Goal: Find specific page/section: Find specific page/section

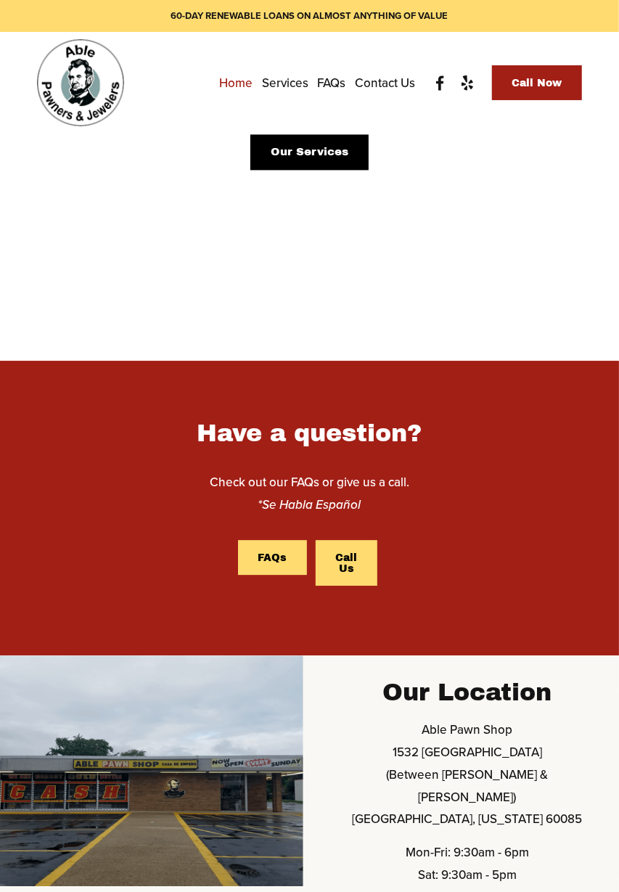
scroll to position [968, 0]
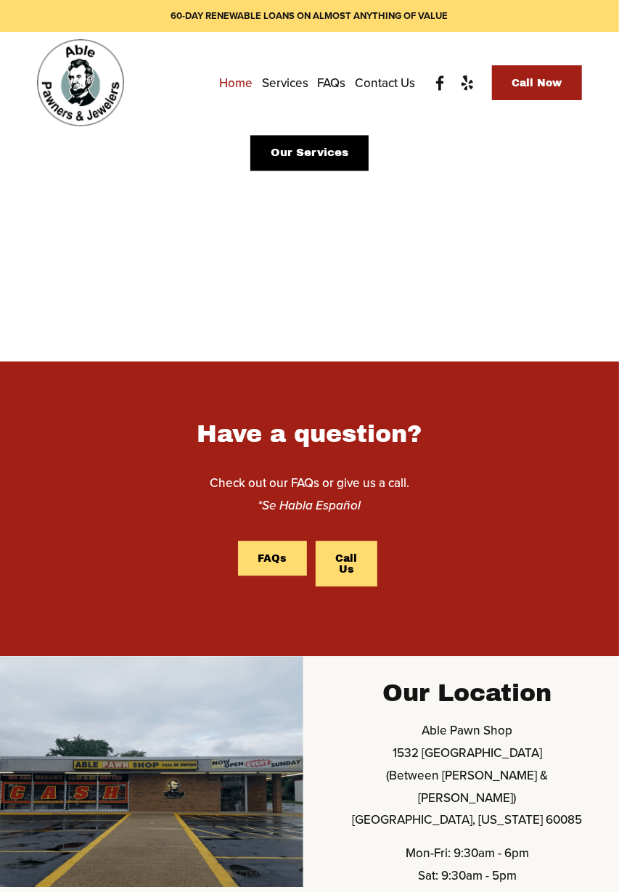
click at [351, 171] on link "Our Services" at bounding box center [309, 153] width 118 height 36
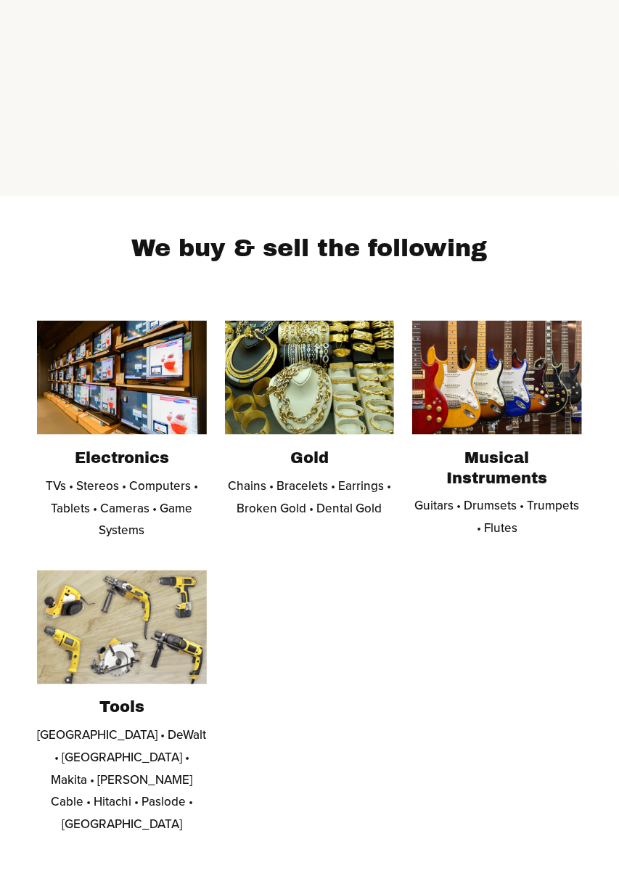
scroll to position [396, 0]
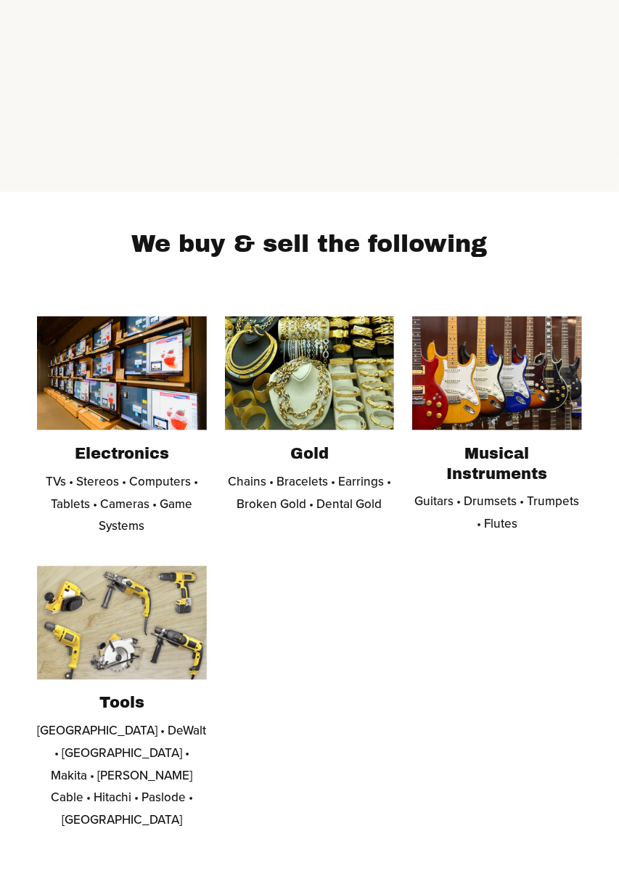
click at [345, 410] on img at bounding box center [310, 373] width 170 height 114
click at [325, 463] on h2 "Gold" at bounding box center [310, 454] width 170 height 20
click at [322, 430] on img at bounding box center [310, 373] width 170 height 114
click at [319, 512] on p "Chains • Bracelets • Earrings • Broken Gold • Dental Gold" at bounding box center [310, 492] width 170 height 44
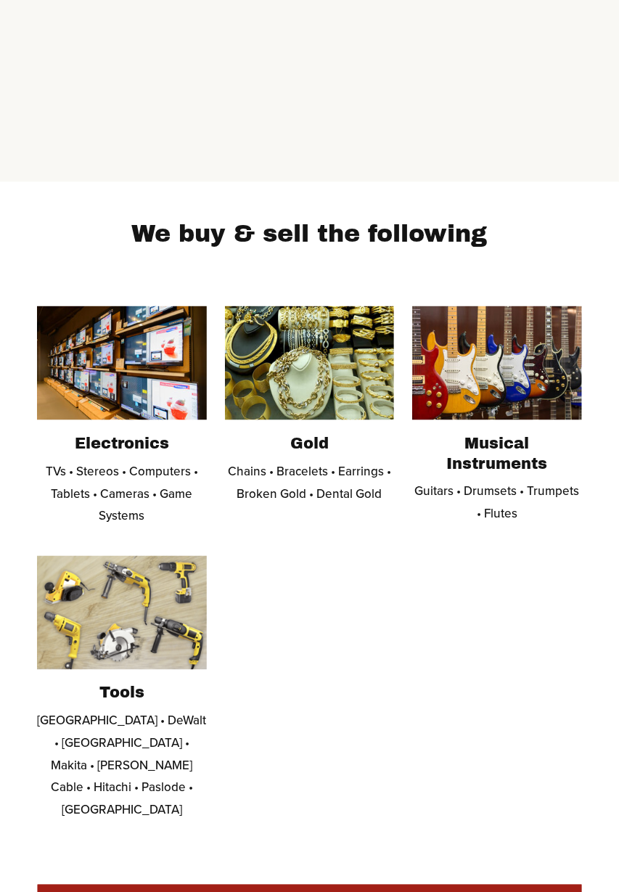
scroll to position [407, 0]
